Goal: Information Seeking & Learning: Learn about a topic

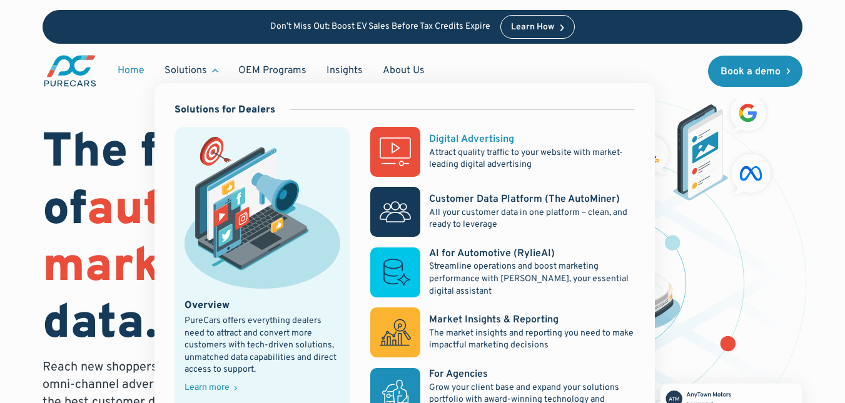
click at [402, 137] on rect at bounding box center [395, 152] width 50 height 50
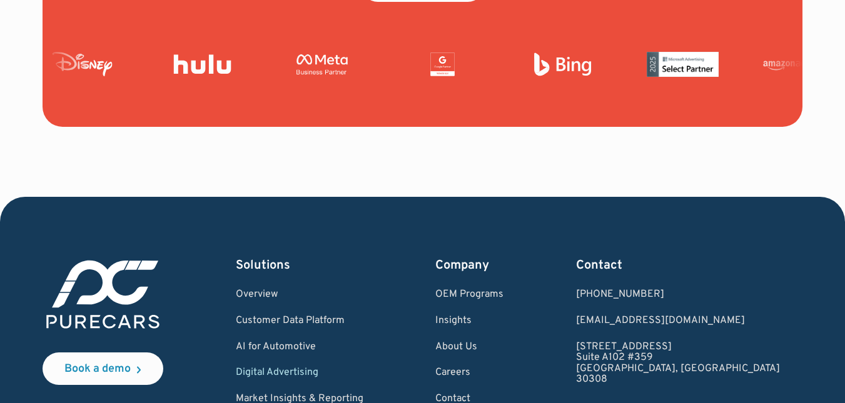
scroll to position [4862, 0]
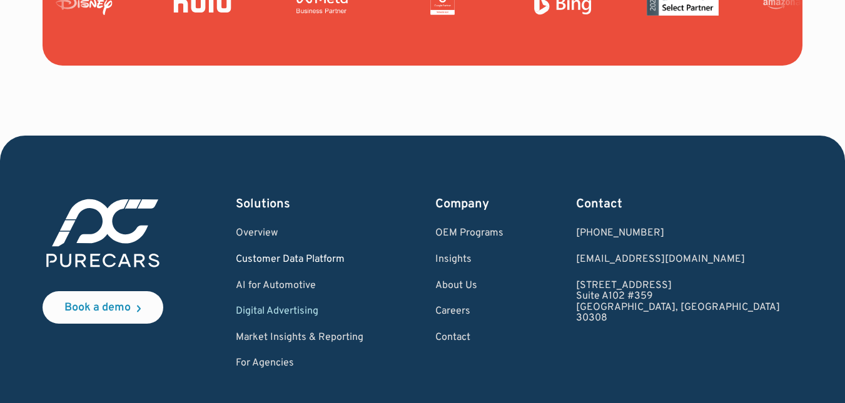
click at [308, 257] on link "Customer Data Platform" at bounding box center [300, 260] width 128 height 11
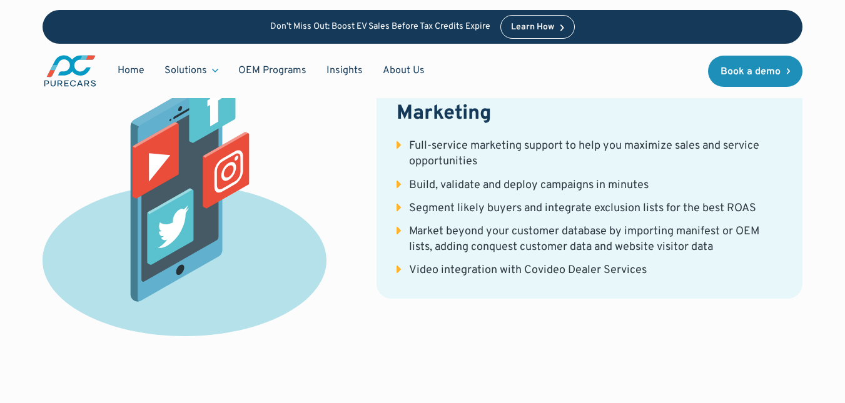
scroll to position [3182, 0]
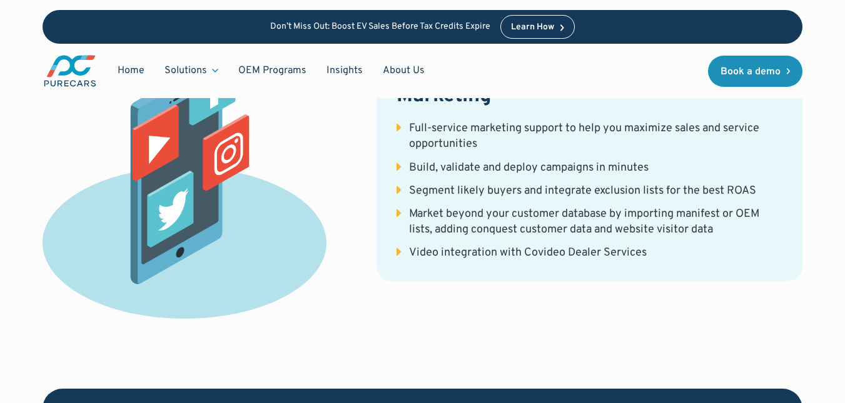
drag, startPoint x: 383, startPoint y: 262, endPoint x: 328, endPoint y: 348, distance: 101.8
